Goal: Transaction & Acquisition: Purchase product/service

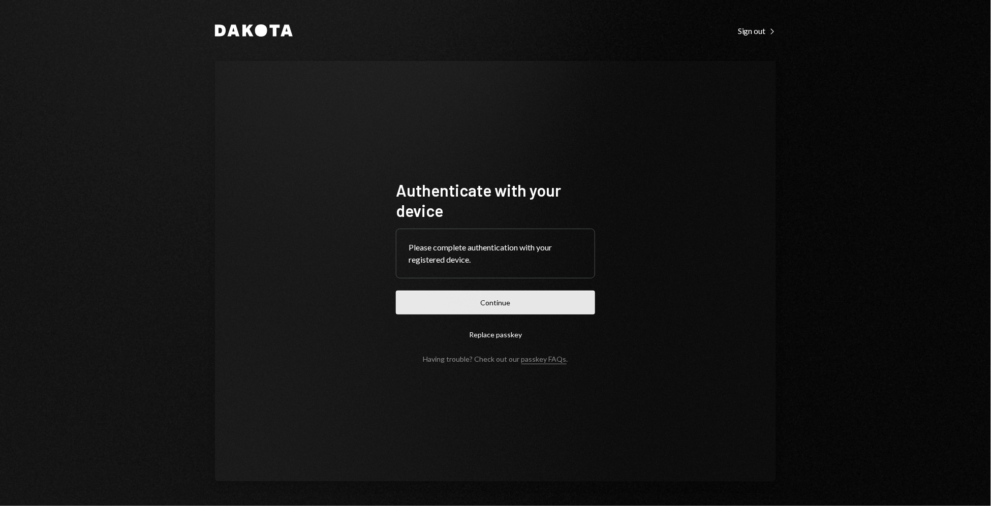
click at [526, 295] on button "Continue" at bounding box center [495, 303] width 199 height 24
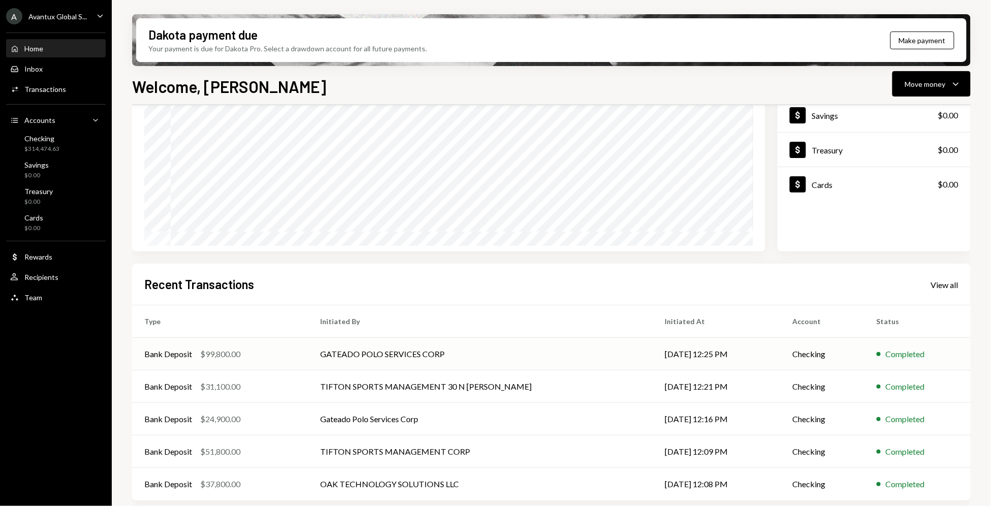
scroll to position [106, 0]
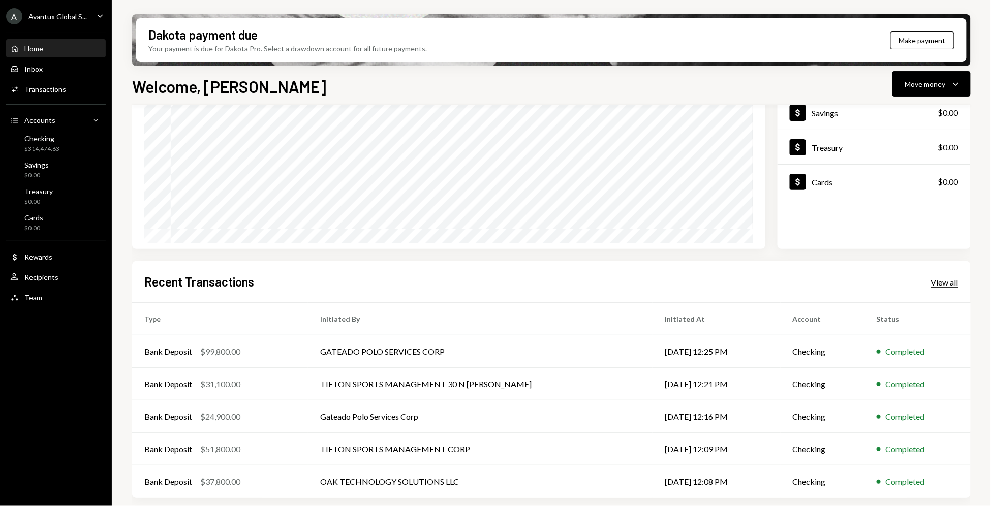
click at [932, 281] on div "View all" at bounding box center [944, 282] width 27 height 10
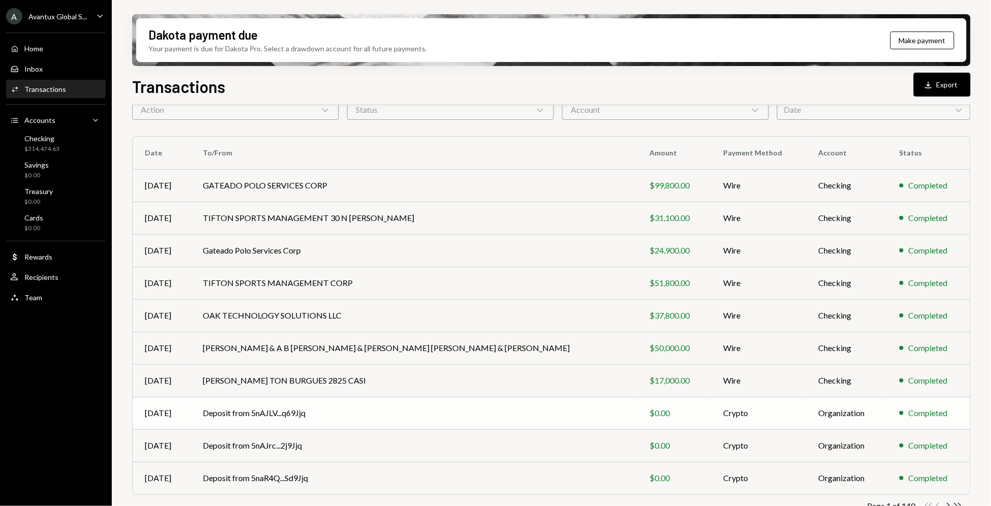
scroll to position [74, 0]
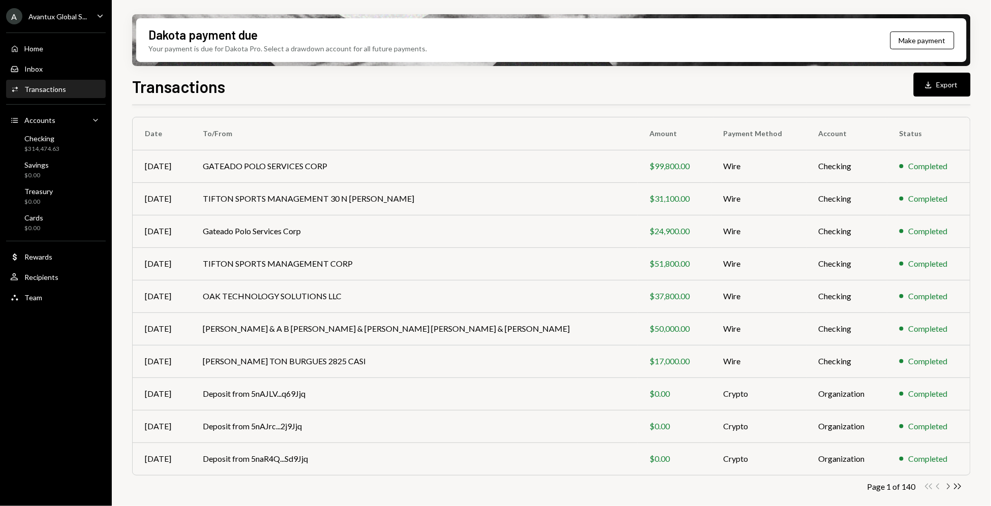
click at [947, 485] on icon "Chevron Right" at bounding box center [948, 487] width 10 height 10
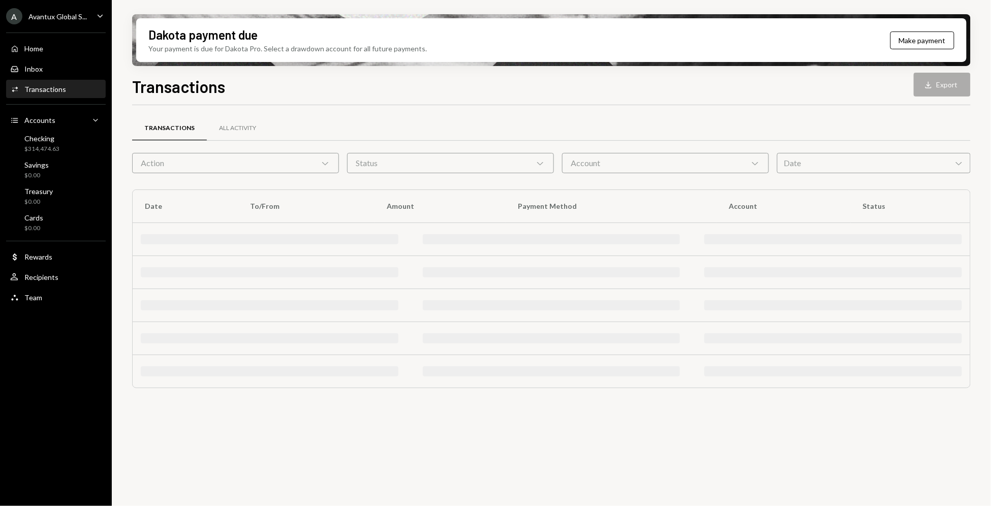
scroll to position [0, 0]
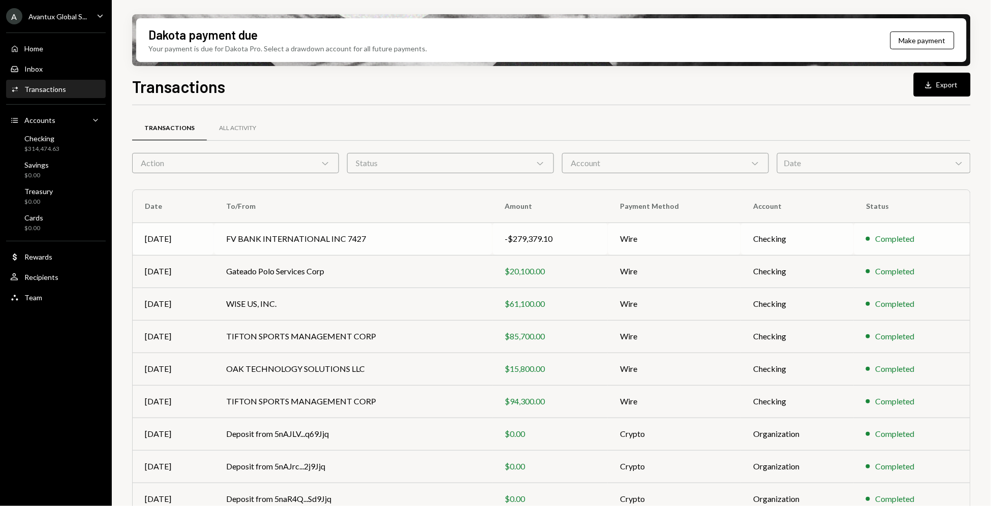
click at [835, 243] on td "Checking" at bounding box center [797, 239] width 113 height 33
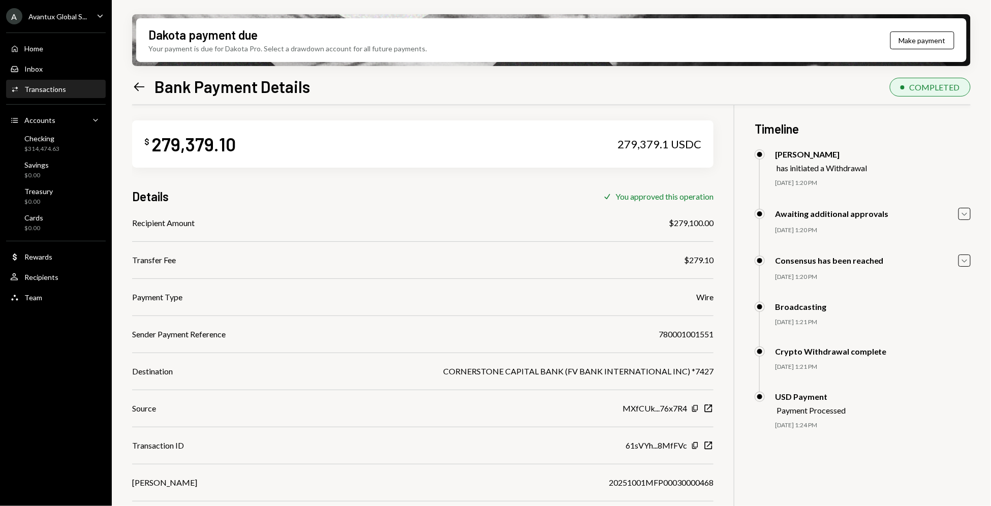
scroll to position [8, 0]
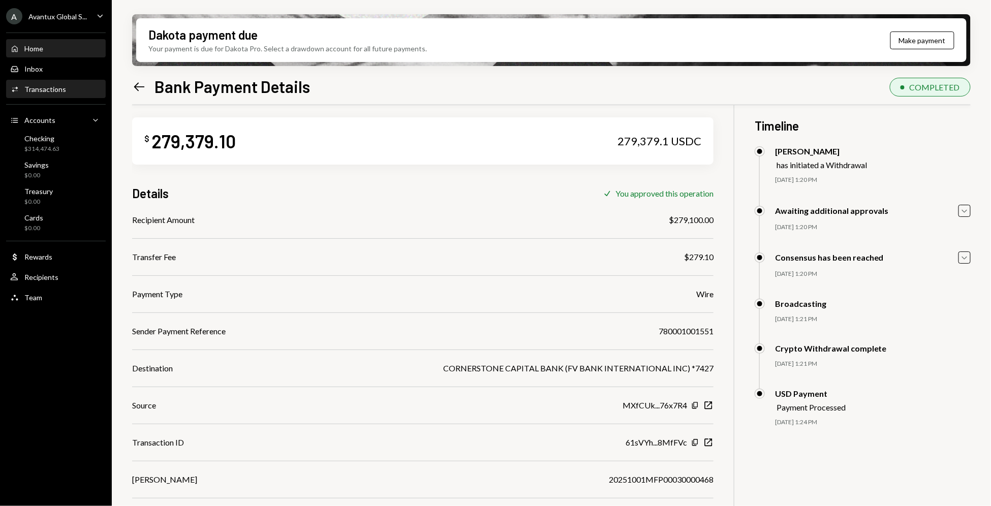
click at [36, 48] on div "Home" at bounding box center [33, 48] width 19 height 9
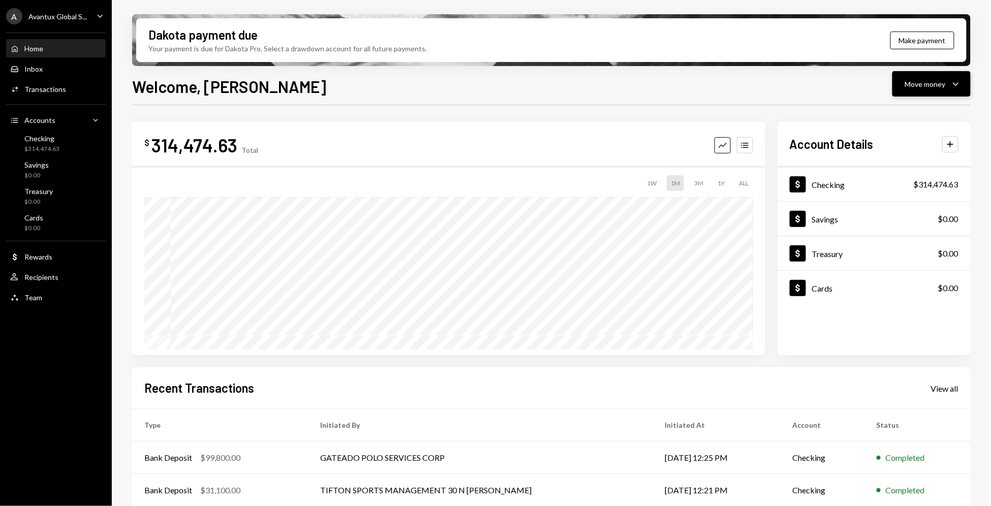
click at [948, 88] on div "Move money Caret Down" at bounding box center [931, 84] width 53 height 12
click at [923, 121] on div "Withdraw Send" at bounding box center [916, 114] width 102 height 23
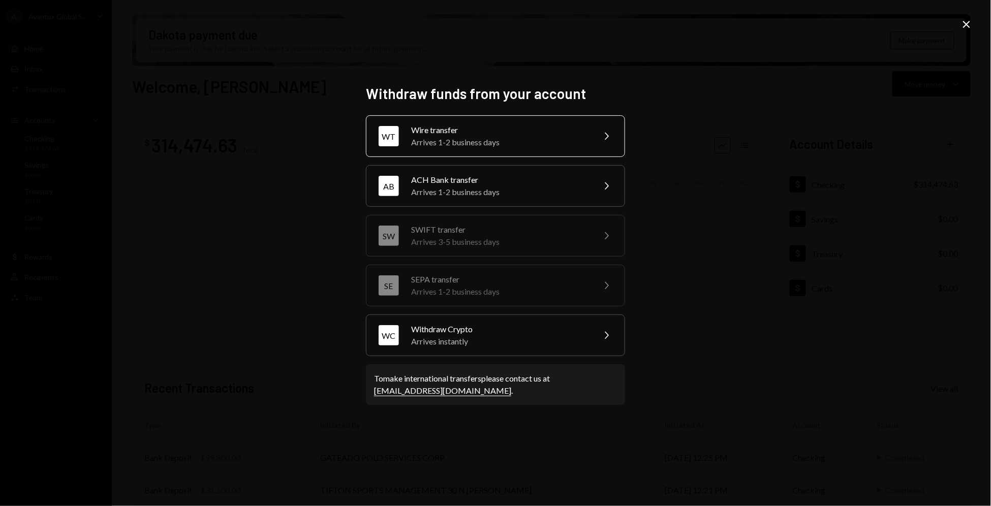
click at [604, 141] on icon "Chevron Right" at bounding box center [606, 136] width 12 height 12
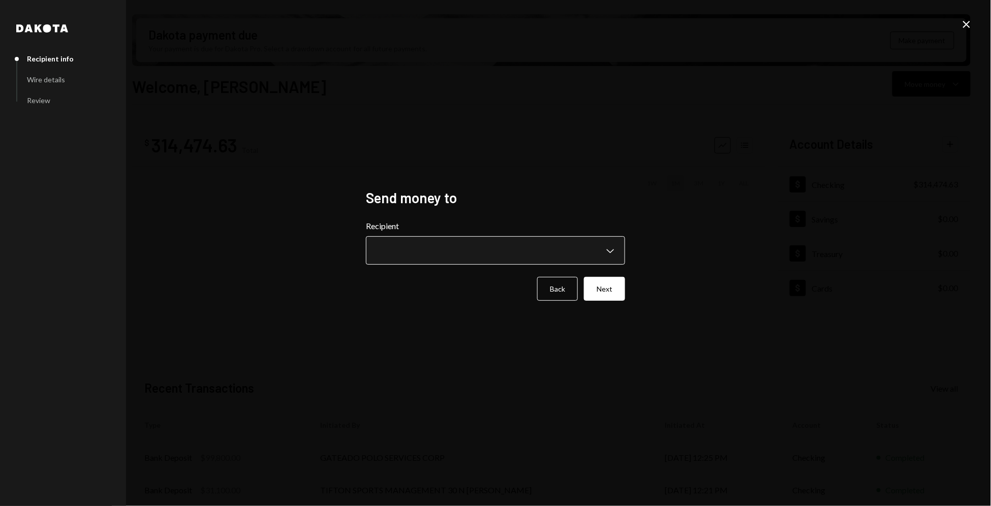
click at [588, 250] on body "A Avantux Global S... Caret Down Home Home Inbox Inbox Activities Transactions …" at bounding box center [495, 253] width 991 height 506
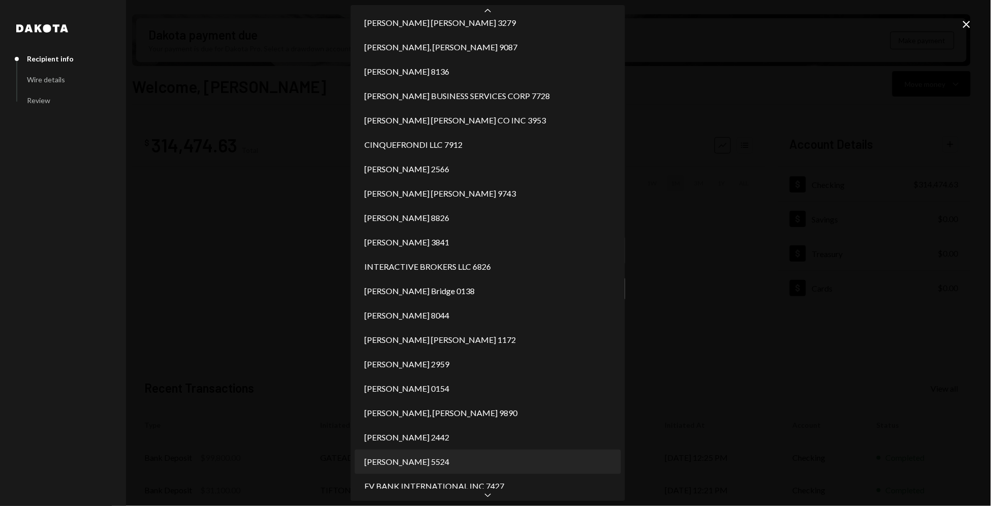
scroll to position [450, 0]
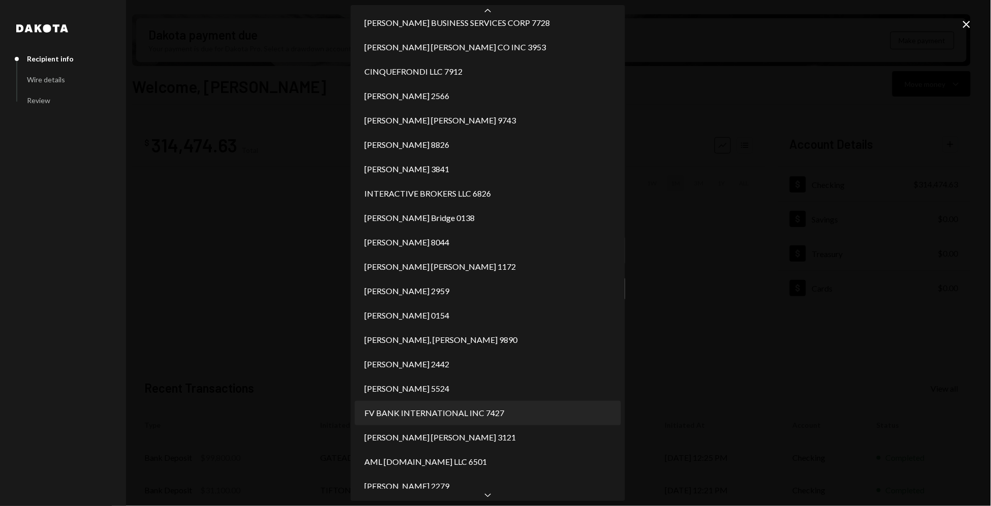
select select "**********"
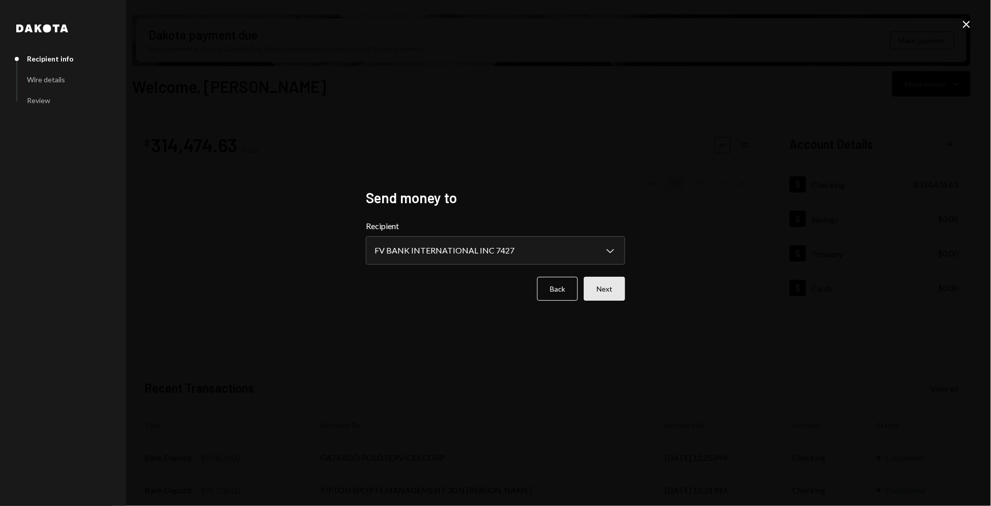
click at [604, 287] on button "Next" at bounding box center [604, 289] width 41 height 24
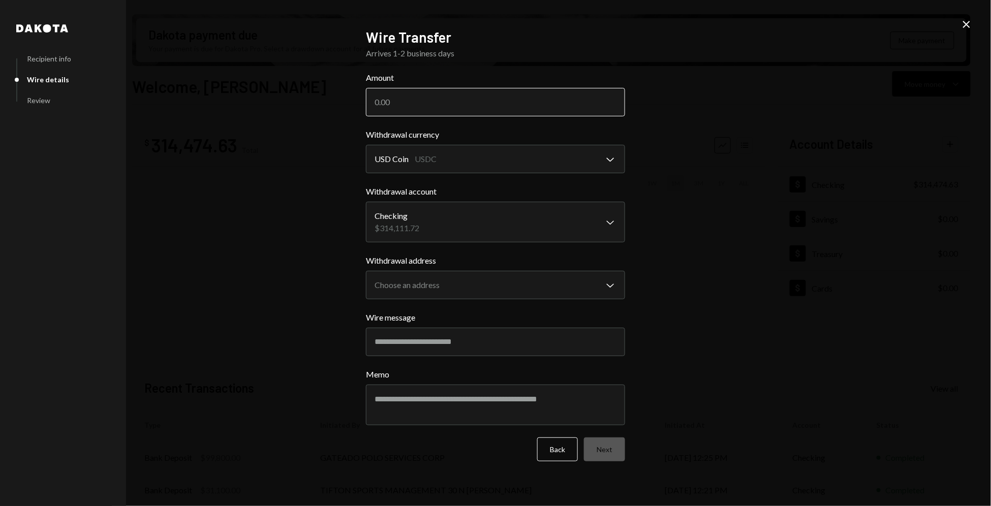
click at [468, 112] on input "Amount" at bounding box center [495, 102] width 259 height 28
type input "311500"
click at [536, 162] on body "A Avantux Global S... Caret Down Home Home Inbox Inbox Activities Transactions …" at bounding box center [495, 253] width 991 height 506
click at [537, 292] on body "A Avantux Global S... Caret Down Home Home Inbox Inbox Activities Transactions …" at bounding box center [495, 253] width 991 height 506
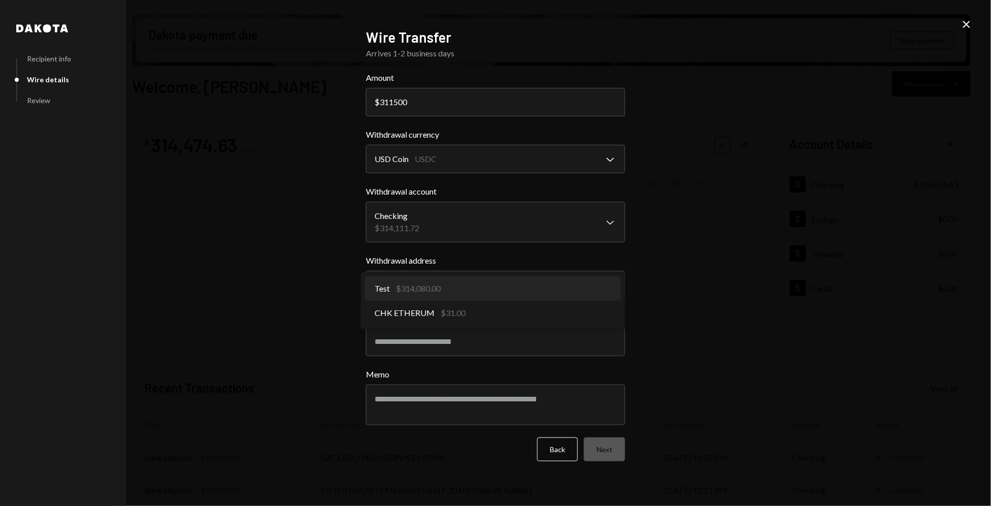
select select "**********"
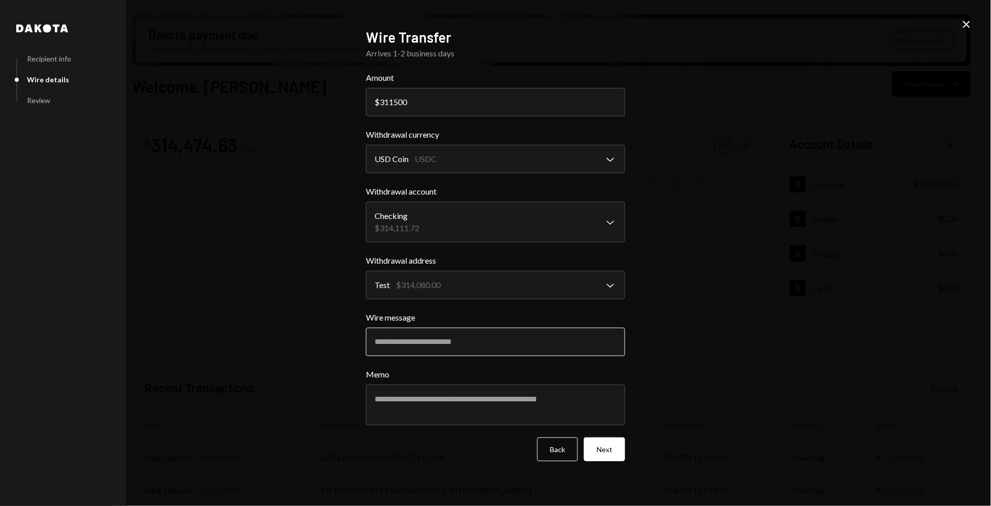
click at [514, 337] on input "Wire message" at bounding box center [495, 342] width 259 height 28
click at [449, 414] on textarea "Memo" at bounding box center [495, 405] width 259 height 41
click at [449, 404] on textarea "Memo" at bounding box center [495, 405] width 259 height 41
click at [448, 348] on input "Wire message" at bounding box center [495, 342] width 259 height 28
type input "**********"
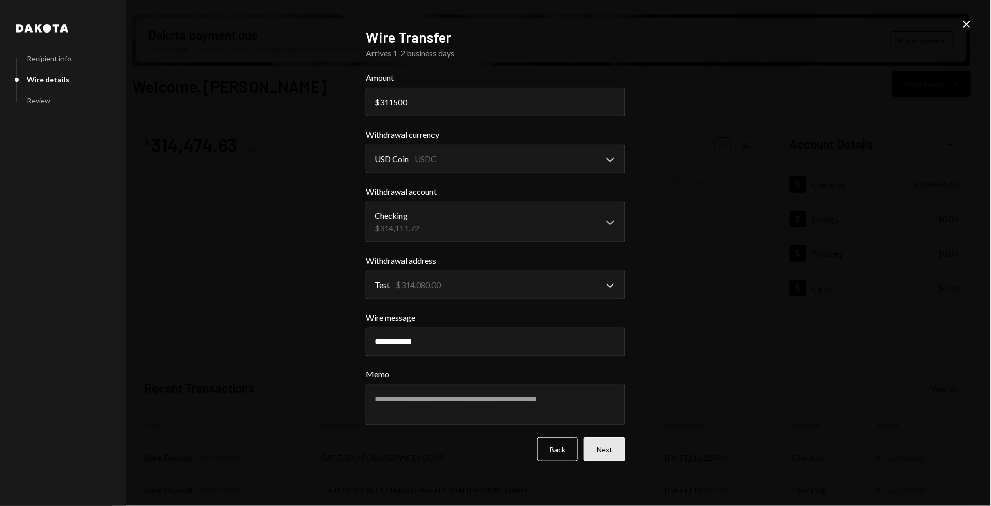
click at [620, 454] on button "Next" at bounding box center [604, 449] width 41 height 24
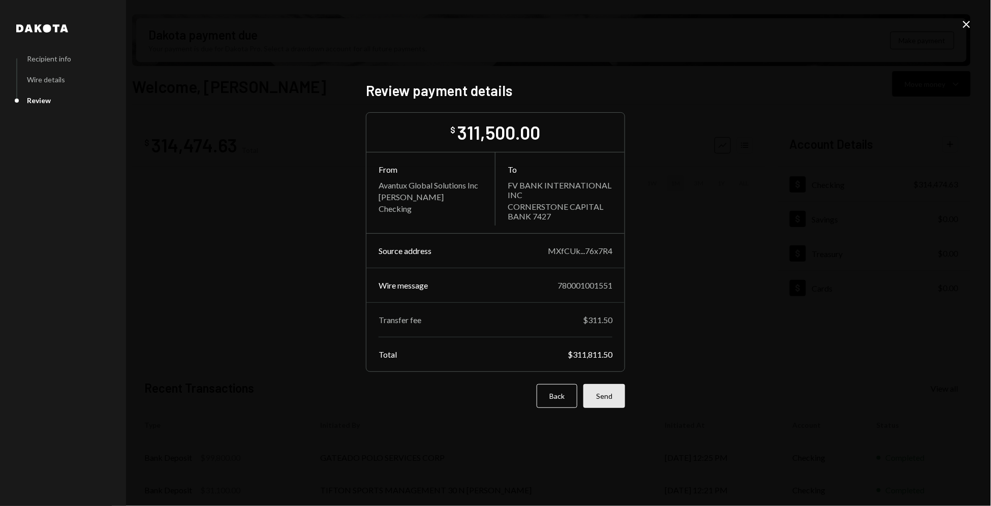
click at [605, 398] on button "Send" at bounding box center [604, 396] width 42 height 24
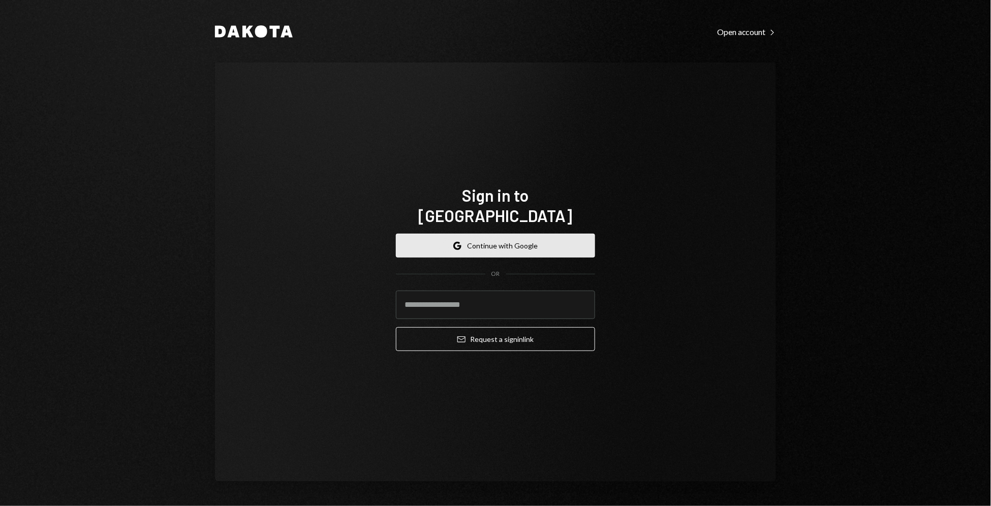
click at [505, 236] on button "Google Continue with Google" at bounding box center [495, 246] width 199 height 24
